Goal: Book appointment/travel/reservation

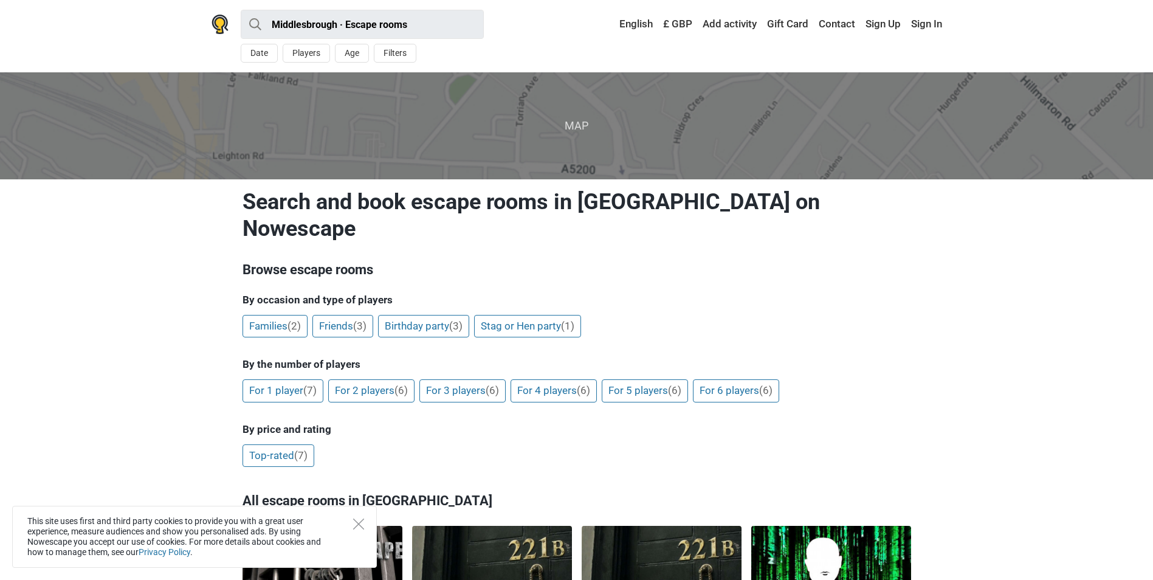
scroll to position [304, 0]
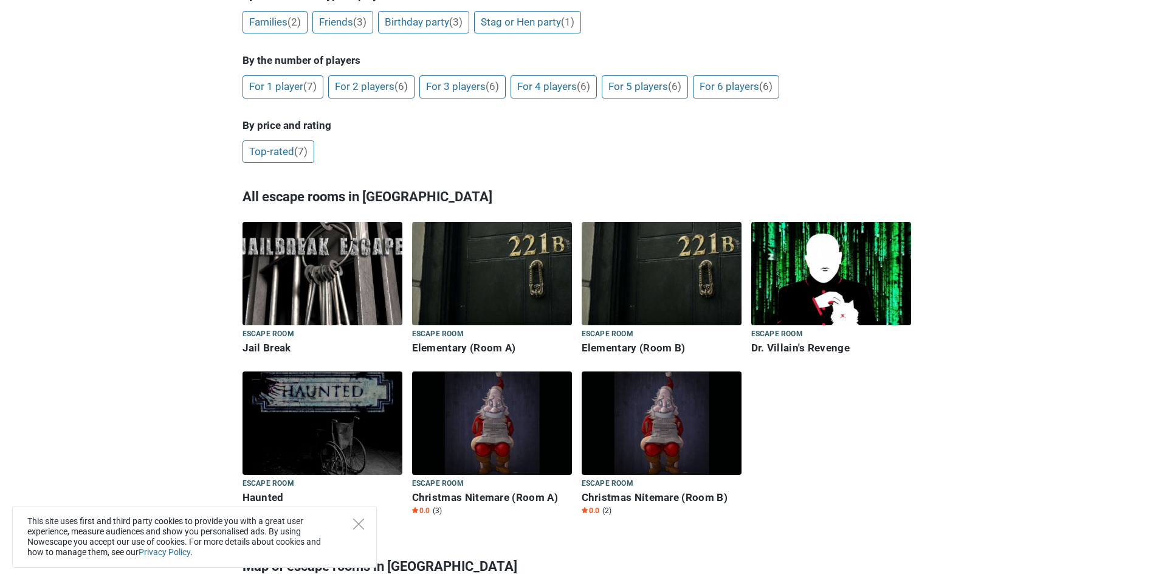
click at [540, 404] on img at bounding box center [492, 422] width 160 height 103
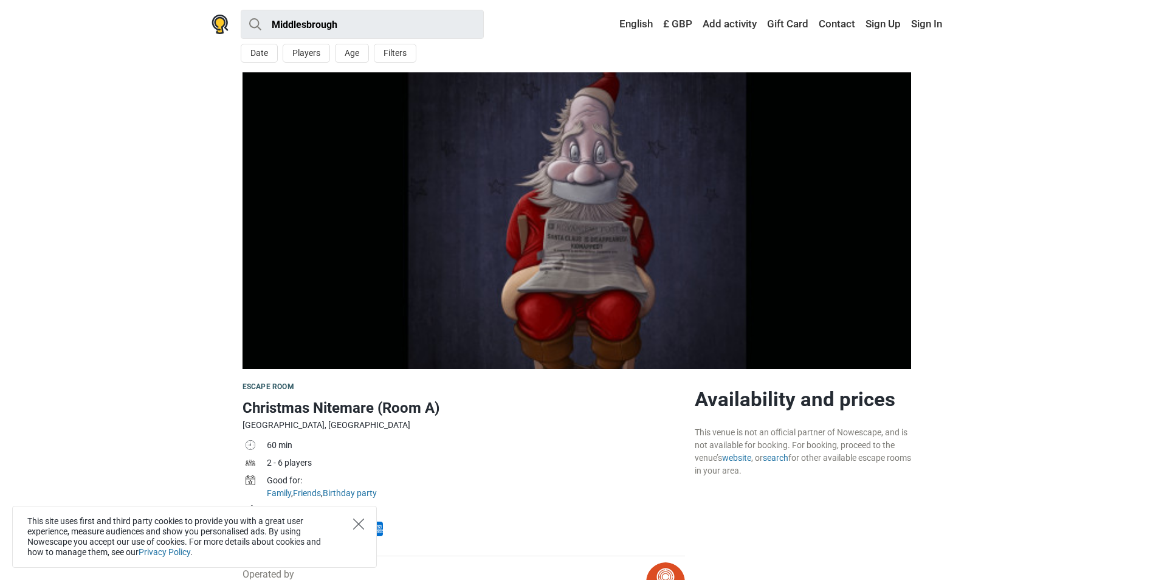
click at [361, 528] on icon "Close" at bounding box center [358, 523] width 11 height 11
